Goal: Find specific page/section: Find specific page/section

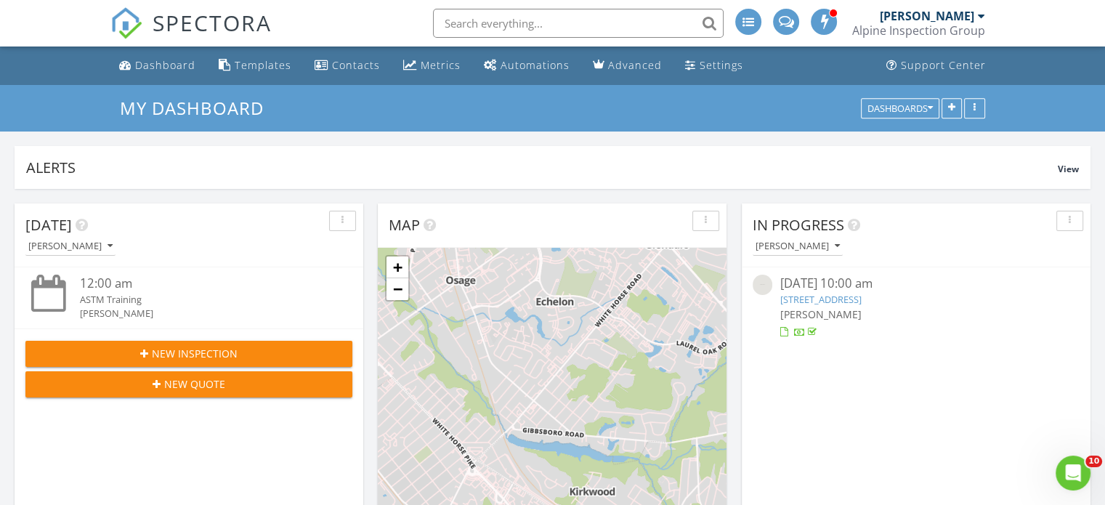
scroll to position [1671, 1127]
click at [207, 23] on span "SPECTORA" at bounding box center [212, 22] width 119 height 31
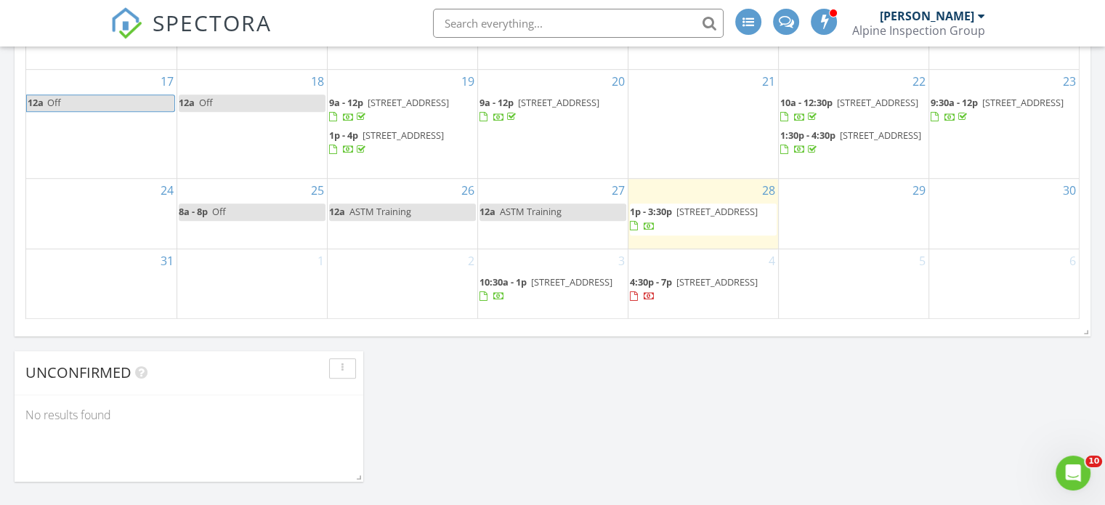
scroll to position [1017, 0]
click at [218, 21] on span "SPECTORA" at bounding box center [212, 22] width 119 height 31
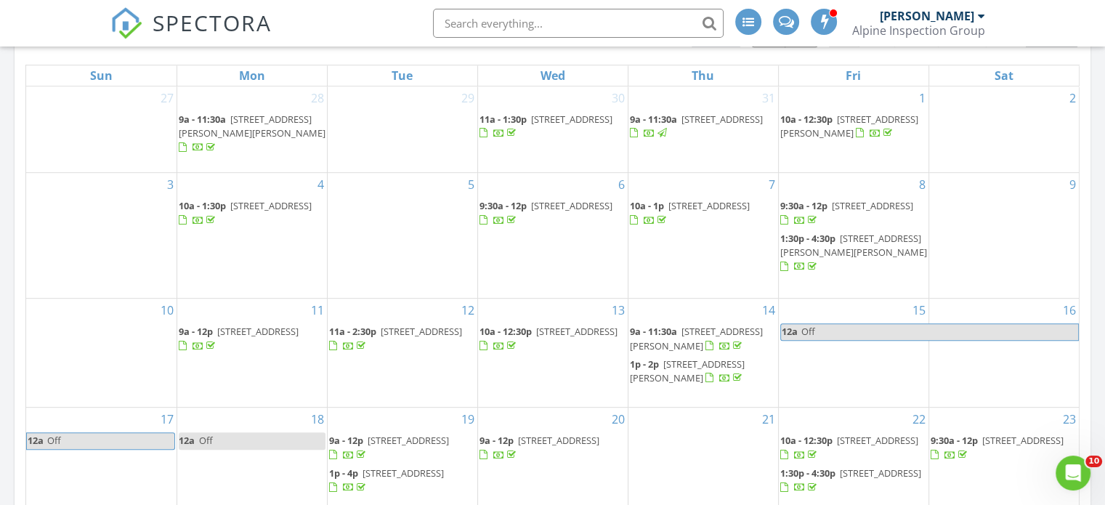
scroll to position [799, 0]
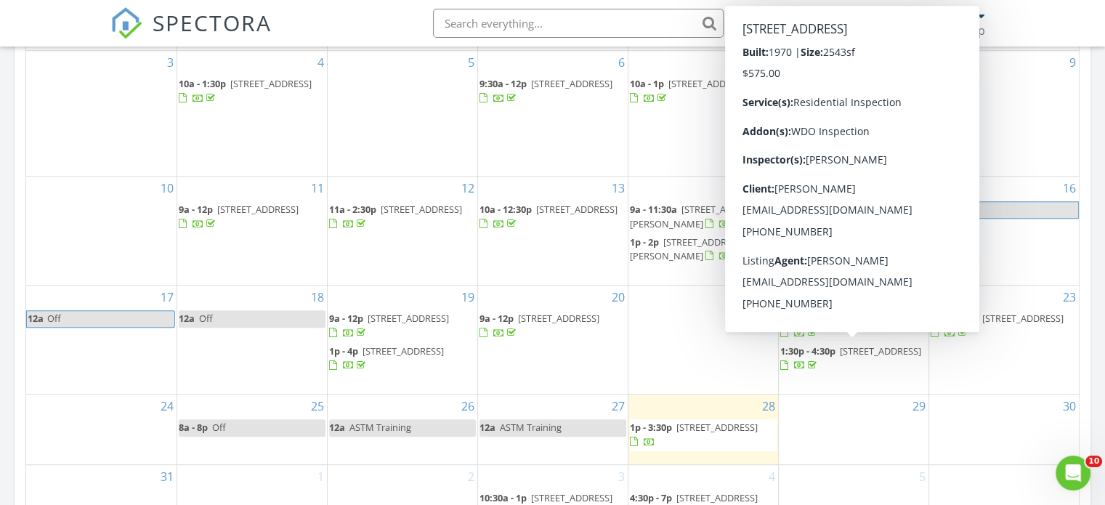
click at [840, 357] on span "[STREET_ADDRESS]" at bounding box center [880, 350] width 81 height 13
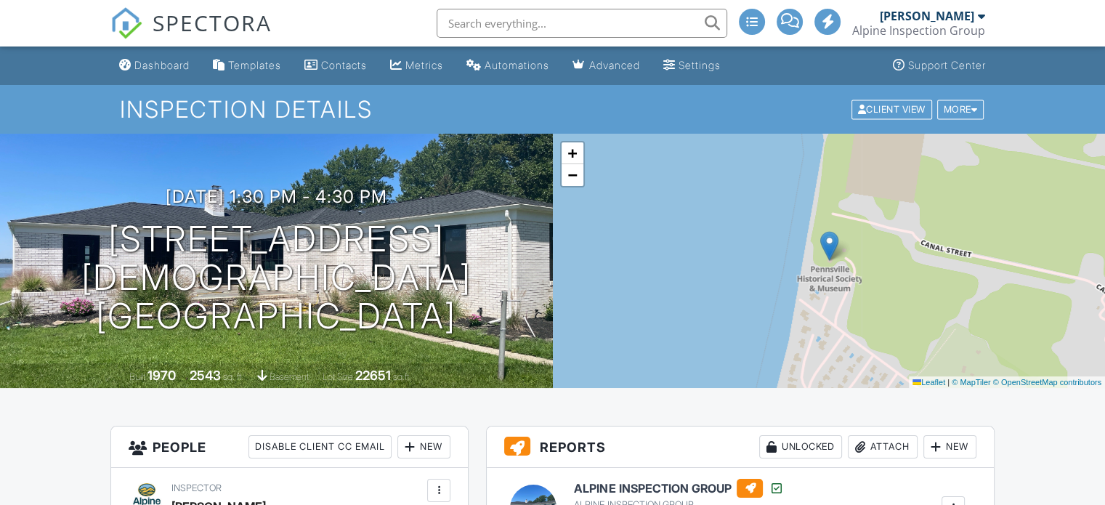
click at [229, 17] on span "SPECTORA" at bounding box center [212, 22] width 119 height 31
